Goal: Transaction & Acquisition: Subscribe to service/newsletter

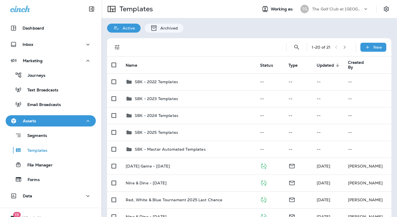
click at [325, 8] on p "The Golf Club at [GEOGRAPHIC_DATA]" at bounding box center [337, 9] width 51 height 5
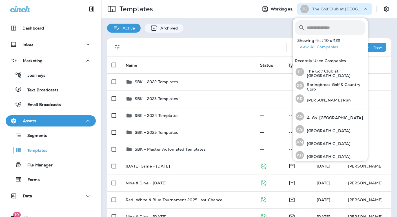
click at [320, 27] on input "text" at bounding box center [336, 27] width 59 height 15
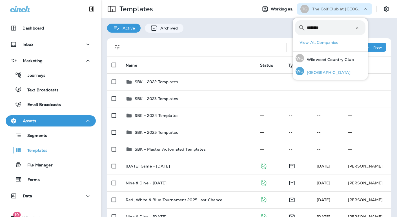
type input "********"
click at [328, 73] on p "[GEOGRAPHIC_DATA]" at bounding box center [327, 72] width 46 height 5
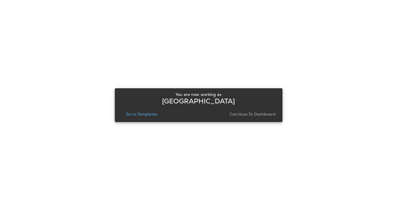
click at [256, 116] on p "Continue to Dashboard" at bounding box center [253, 114] width 46 height 5
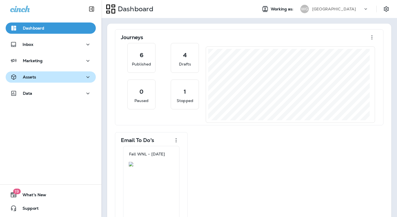
click at [31, 77] on p "Assets" at bounding box center [29, 77] width 13 height 5
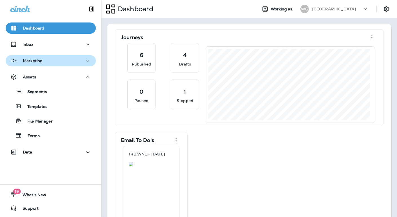
click at [33, 62] on p "Marketing" at bounding box center [33, 61] width 20 height 5
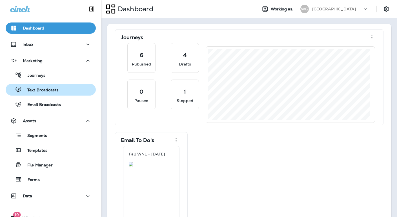
click at [41, 92] on p "Text Broadcasts" at bounding box center [40, 90] width 37 height 5
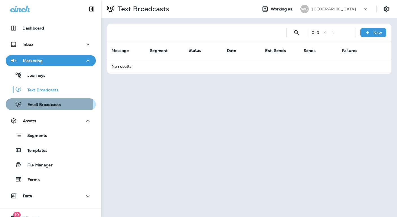
click at [40, 105] on p "Email Broadcasts" at bounding box center [41, 105] width 39 height 5
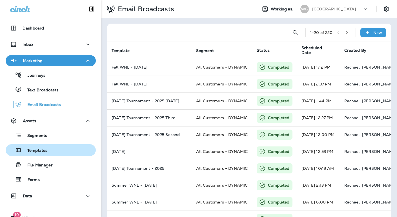
click at [36, 152] on p "Templates" at bounding box center [35, 150] width 26 height 5
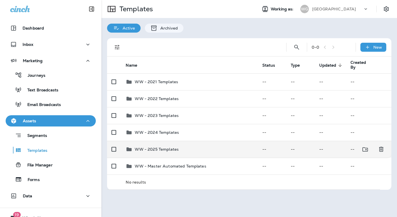
click at [165, 152] on p "WW - 2025 Templates" at bounding box center [157, 149] width 44 height 5
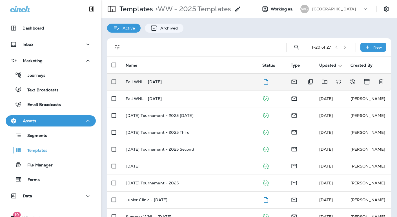
click at [153, 81] on p "Fall WNL - [DATE]" at bounding box center [144, 82] width 36 height 5
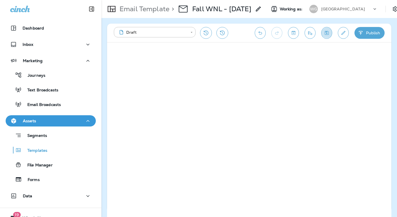
click at [327, 34] on icon "Save" at bounding box center [327, 33] width 6 height 6
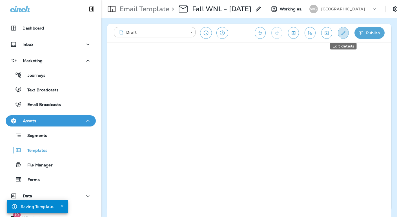
click at [343, 34] on icon "Edit details" at bounding box center [343, 33] width 4 height 4
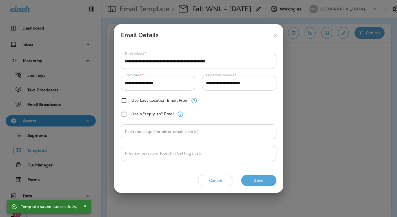
click at [275, 35] on icon "close" at bounding box center [275, 36] width 6 height 6
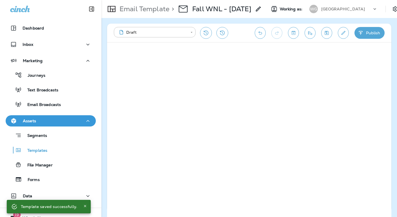
click at [368, 32] on button "Publish" at bounding box center [369, 33] width 30 height 12
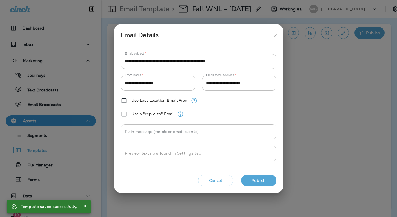
click at [257, 182] on button "Publish" at bounding box center [258, 181] width 35 height 12
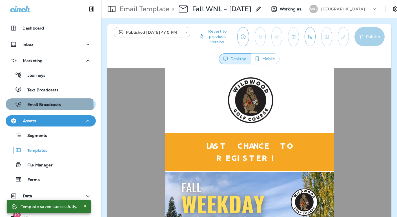
click at [41, 106] on p "Email Broadcasts" at bounding box center [41, 105] width 39 height 5
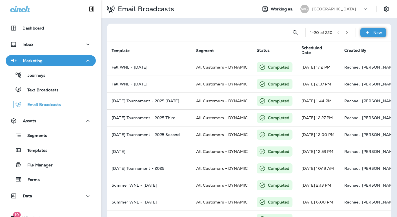
click at [373, 33] on p "New" at bounding box center [377, 32] width 9 height 5
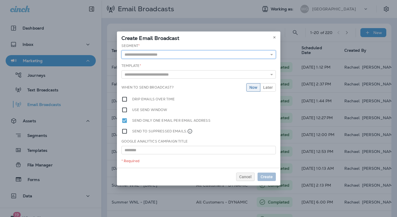
click at [176, 54] on input "text" at bounding box center [198, 54] width 154 height 8
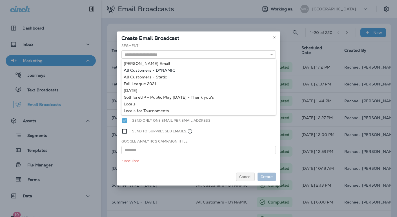
type input "**********"
click at [146, 69] on div "**********" at bounding box center [198, 105] width 163 height 125
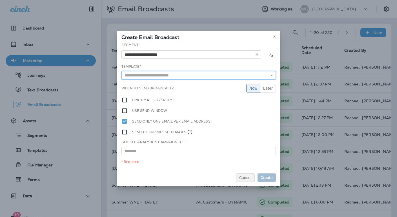
click at [151, 75] on input "text" at bounding box center [198, 75] width 154 height 8
type input "**********"
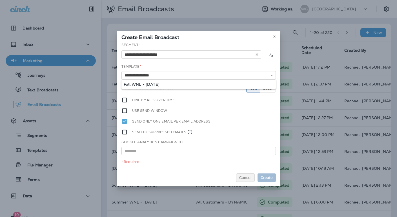
click at [151, 83] on div "**********" at bounding box center [198, 106] width 163 height 126
click at [268, 176] on span "Create" at bounding box center [267, 178] width 12 height 4
